Goal: Task Accomplishment & Management: Manage account settings

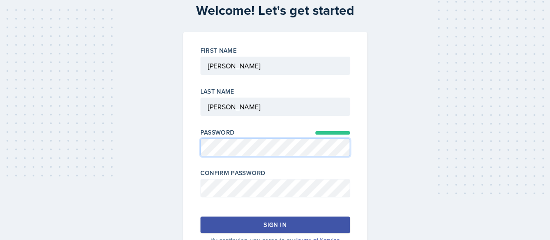
scroll to position [47, 0]
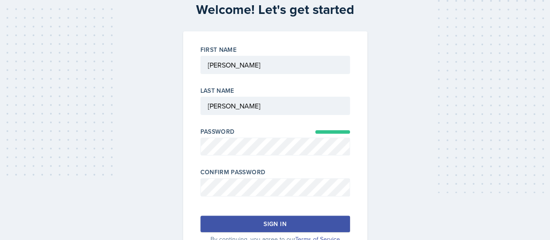
click at [246, 223] on button "Sign in" at bounding box center [276, 223] width 150 height 17
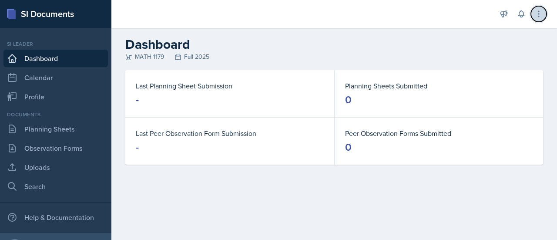
click at [533, 17] on button at bounding box center [539, 14] width 16 height 16
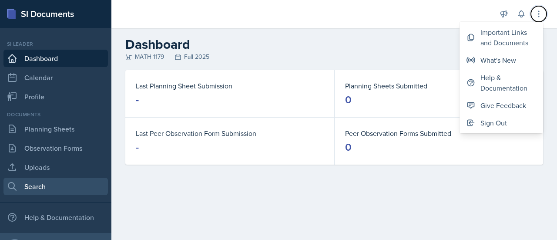
scroll to position [20, 0]
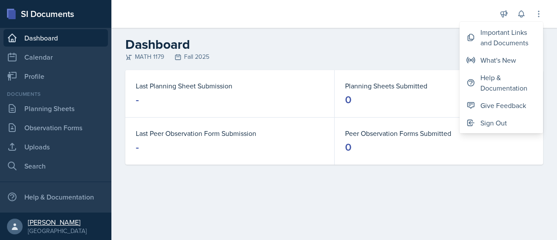
click at [48, 221] on div "[PERSON_NAME]" at bounding box center [57, 222] width 59 height 9
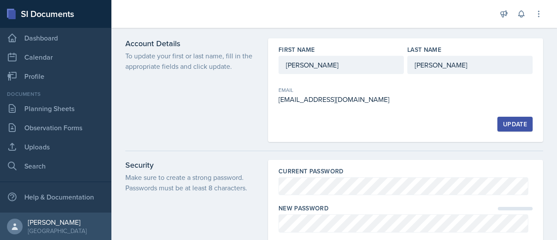
click at [323, 98] on div "[EMAIL_ADDRESS][DOMAIN_NAME]" at bounding box center [340, 99] width 125 height 10
copy div "[EMAIL_ADDRESS][DOMAIN_NAME]"
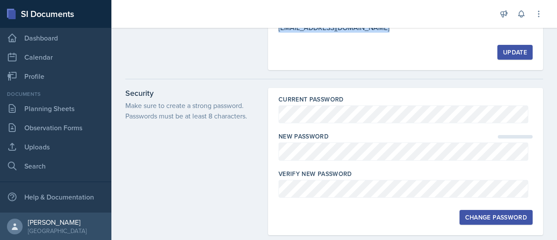
scroll to position [72, 0]
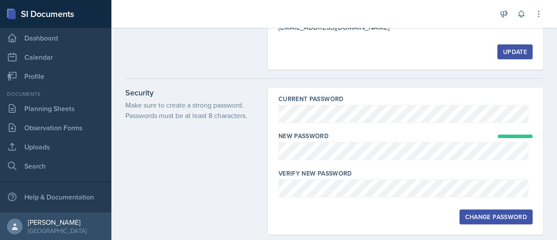
click at [481, 215] on div "Change Password" at bounding box center [496, 216] width 62 height 7
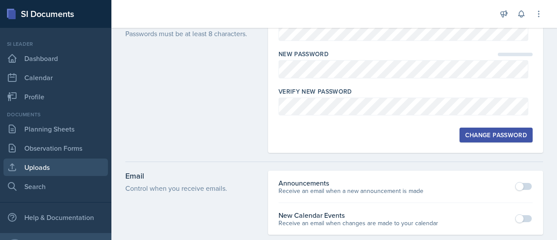
scroll to position [20, 0]
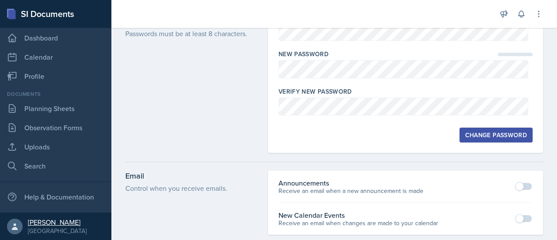
click at [38, 228] on div "[GEOGRAPHIC_DATA]" at bounding box center [57, 230] width 59 height 9
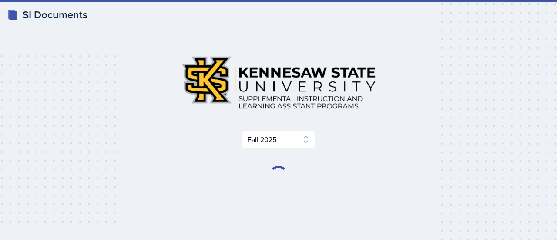
select select "2bed604d-1099-4043-b1bc-2365e8740244"
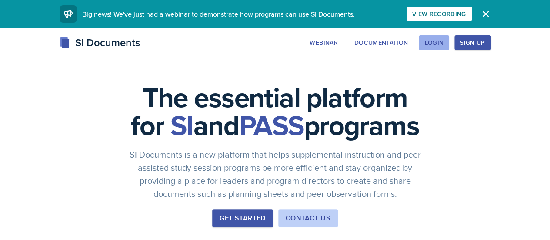
click at [444, 39] on div "Login" at bounding box center [434, 42] width 19 height 7
click at [444, 40] on div "Login" at bounding box center [434, 42] width 19 height 7
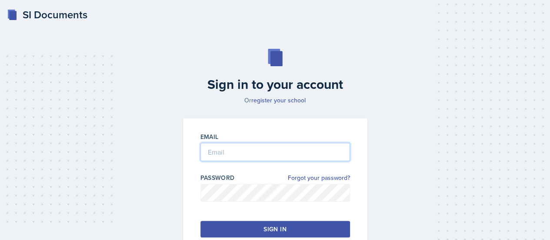
click at [252, 149] on input "email" at bounding box center [276, 152] width 150 height 18
type input "Hagan"
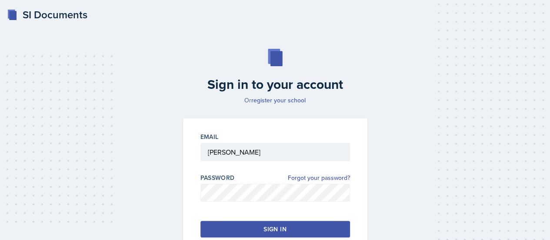
click at [213, 152] on input "Hagan" at bounding box center [276, 152] width 150 height 18
click at [242, 155] on input "mhagan8@kennesaw.edu" at bounding box center [276, 152] width 150 height 18
click at [259, 230] on button "Sign in" at bounding box center [276, 229] width 150 height 17
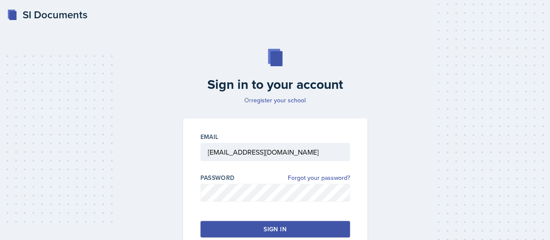
click at [234, 229] on button "Sign in" at bounding box center [276, 229] width 150 height 17
click at [238, 232] on button "Sign in" at bounding box center [276, 229] width 150 height 17
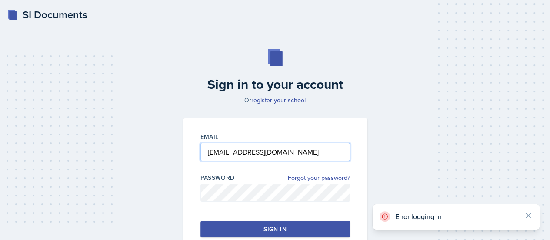
click at [251, 153] on input "[EMAIL_ADDRESS][DOMAIN_NAME]" at bounding box center [276, 152] width 150 height 18
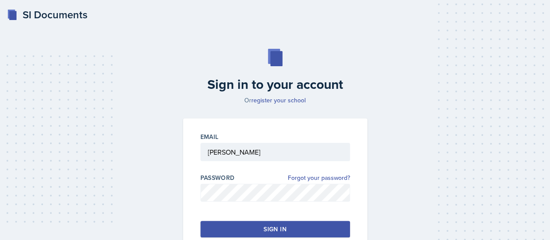
click at [248, 227] on button "Sign in" at bounding box center [276, 229] width 150 height 17
click at [221, 154] on input "Hagan" at bounding box center [276, 152] width 150 height 18
click at [235, 227] on button "Sign in" at bounding box center [276, 229] width 150 height 17
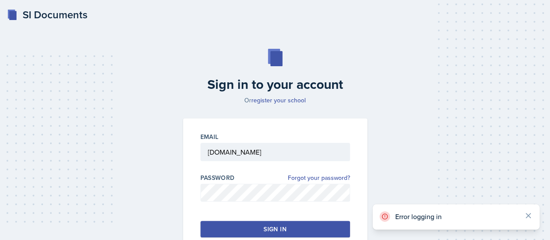
click at [435, 212] on p "Error logging in" at bounding box center [456, 216] width 122 height 9
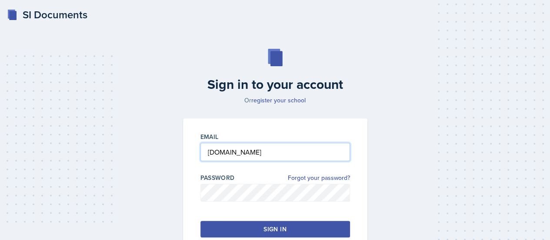
click at [236, 149] on input "mhagan8students.kennesaw.edu" at bounding box center [276, 152] width 150 height 18
paste input "@"
click at [210, 154] on input "[EMAIL_ADDRESS][DOMAIN_NAME]" at bounding box center [276, 152] width 150 height 18
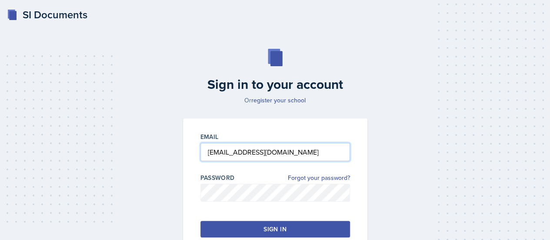
type input "[EMAIL_ADDRESS][DOMAIN_NAME]"
click at [248, 229] on button "Sign in" at bounding box center [276, 229] width 150 height 17
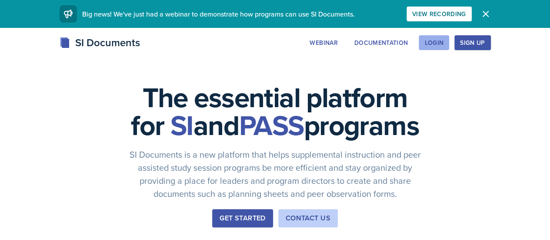
click at [449, 37] on button "Login" at bounding box center [434, 42] width 30 height 15
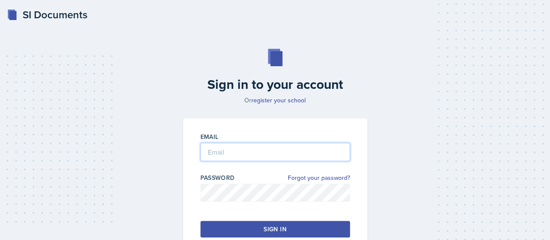
click at [251, 151] on input "email" at bounding box center [276, 152] width 150 height 18
type input "[EMAIL_ADDRESS][DOMAIN_NAME]"
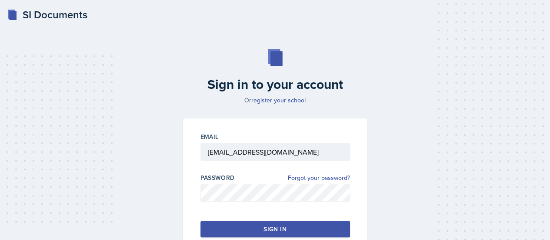
click at [243, 228] on button "Sign in" at bounding box center [276, 229] width 150 height 17
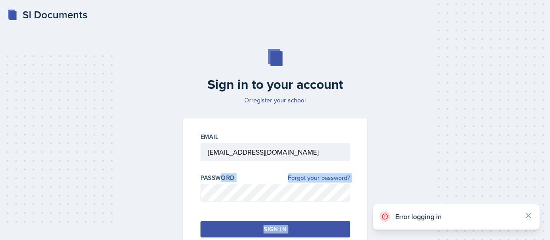
drag, startPoint x: 392, startPoint y: 215, endPoint x: 223, endPoint y: 170, distance: 175.6
click at [223, 170] on div "SI Documents Sign in to your account Or register your school Email mhagan8@stud…" at bounding box center [275, 150] width 550 height 300
click at [223, 170] on div "Email mhagan8@students.kennesaw.edu Password Forgot your password? Sign in" at bounding box center [275, 184] width 184 height 133
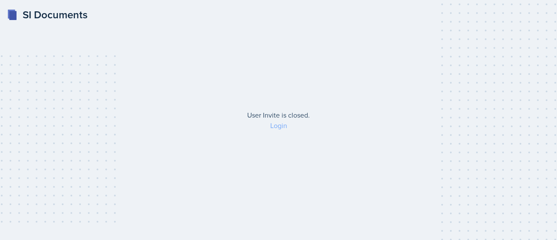
click at [279, 127] on link "Login" at bounding box center [278, 126] width 17 height 10
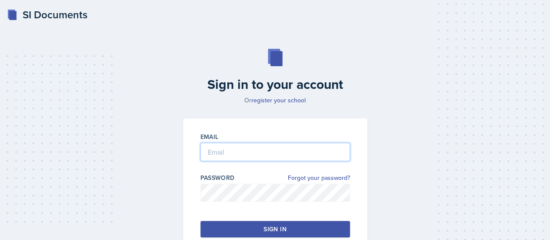
type input "[EMAIL_ADDRESS][DOMAIN_NAME]"
click at [264, 154] on input "[EMAIL_ADDRESS][DOMAIN_NAME]" at bounding box center [276, 152] width 150 height 18
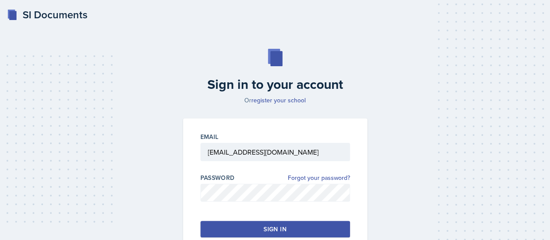
click at [220, 225] on button "Sign in" at bounding box center [276, 229] width 150 height 17
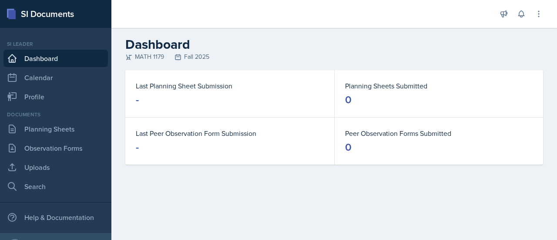
click at [184, 57] on div "MATH 1179 Fall 2025" at bounding box center [334, 56] width 418 height 9
